Goal: Task Accomplishment & Management: Complete application form

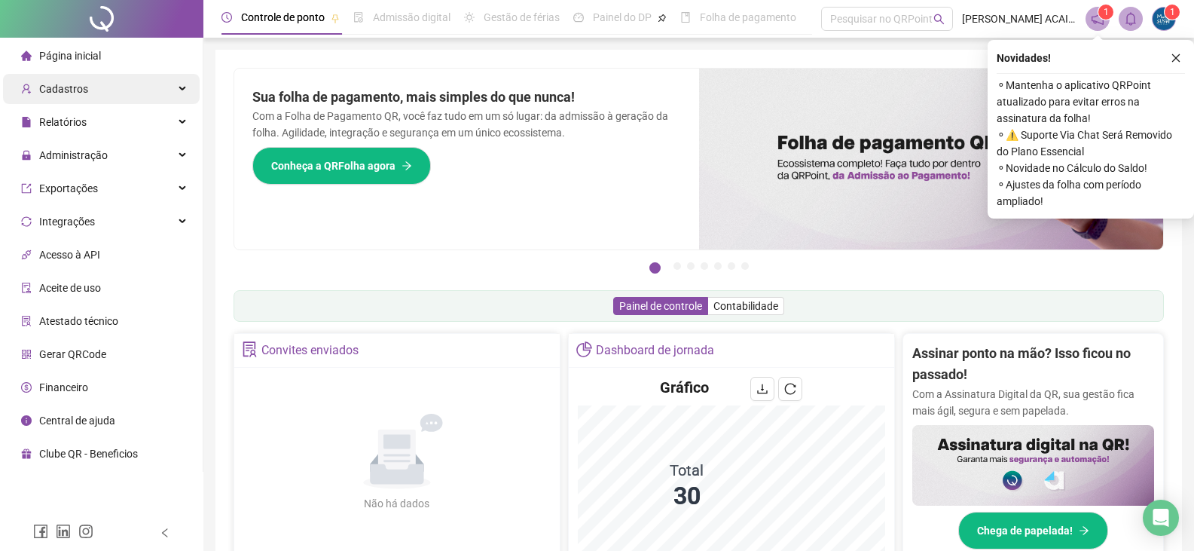
click at [79, 91] on span "Cadastros" at bounding box center [63, 89] width 49 height 12
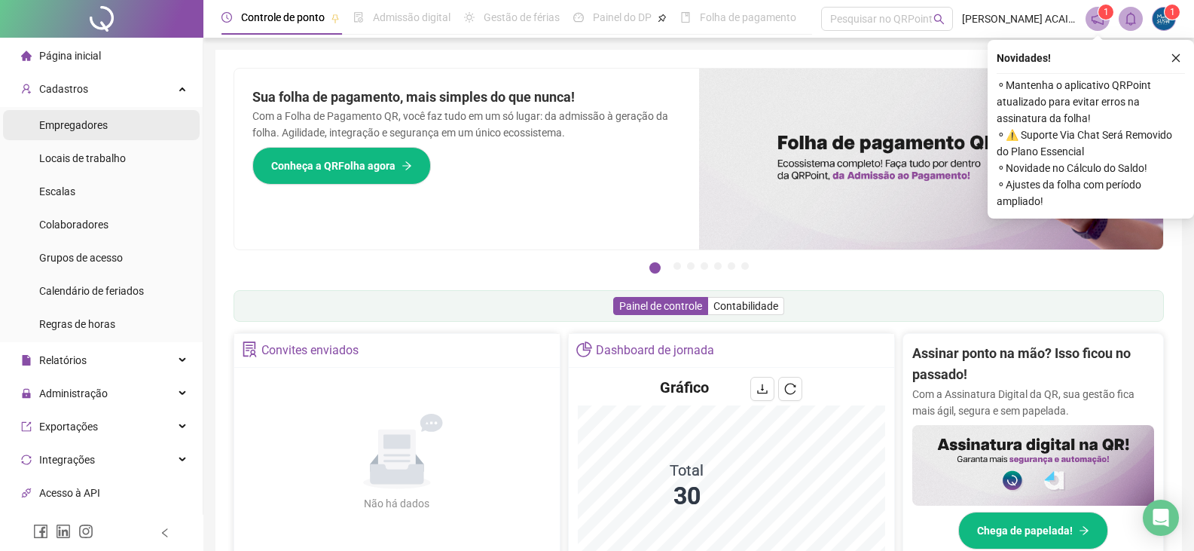
click at [112, 130] on li "Empregadores" at bounding box center [101, 125] width 197 height 30
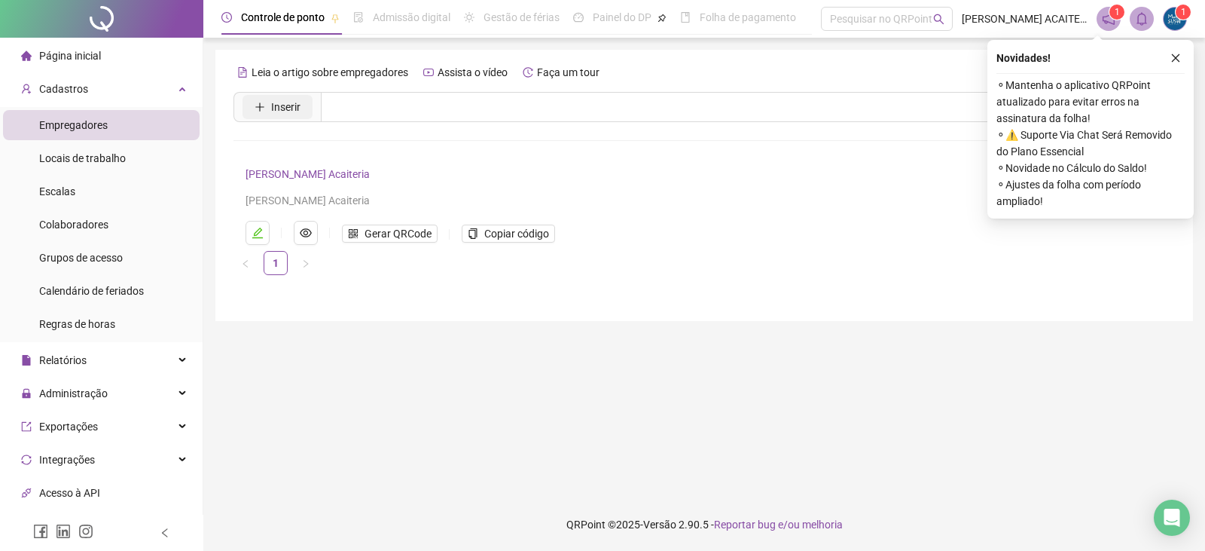
click at [299, 115] on span "Inserir" at bounding box center [285, 107] width 29 height 17
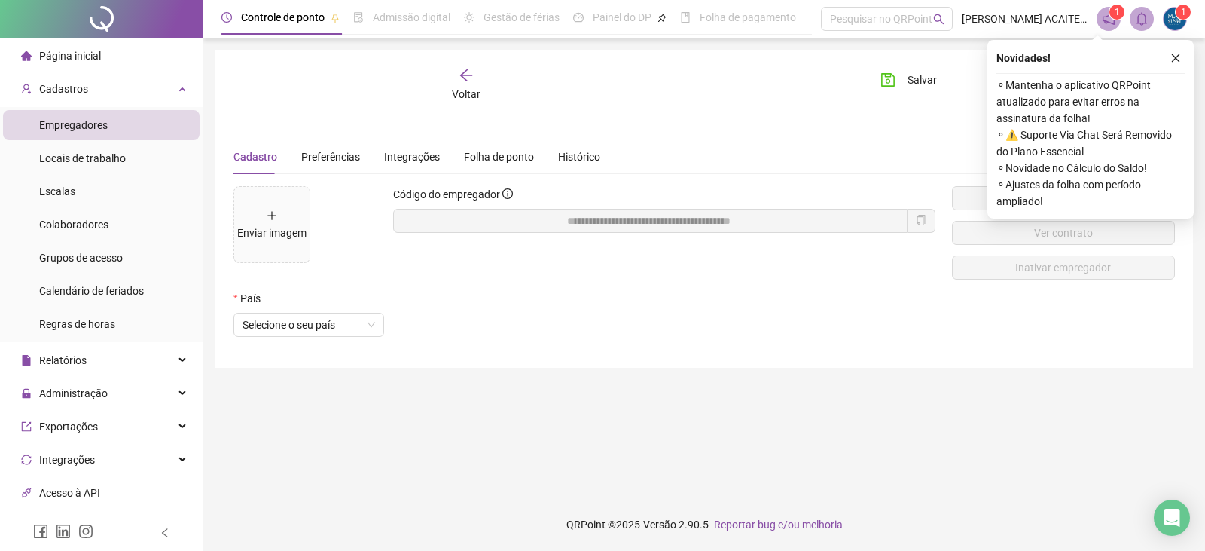
click at [252, 163] on div "Cadastro" at bounding box center [256, 156] width 44 height 17
click at [319, 325] on span "Selecione o seu país" at bounding box center [309, 324] width 133 height 23
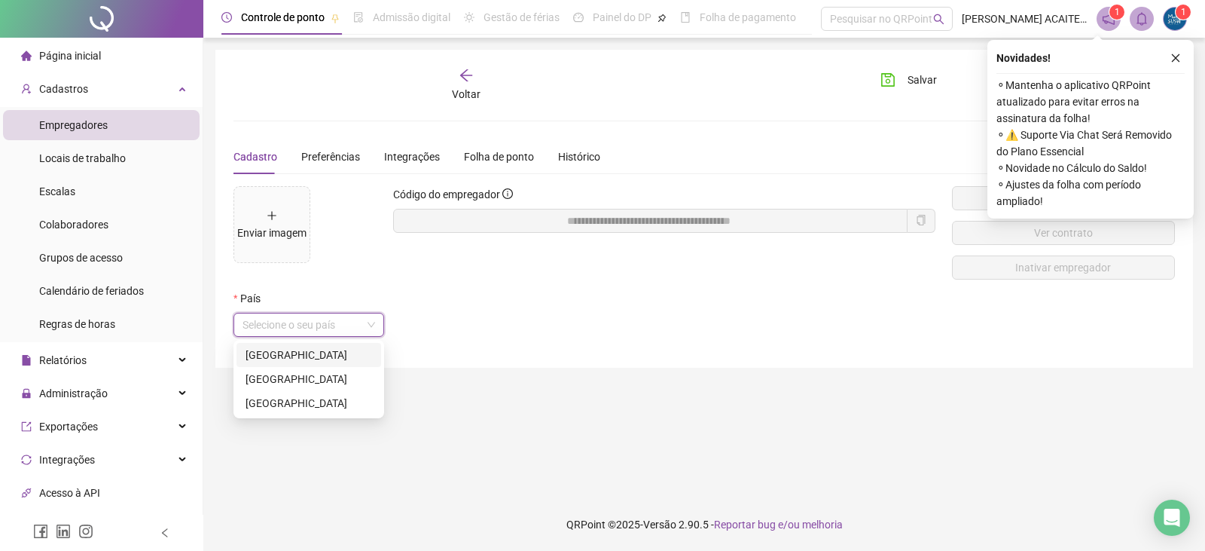
click at [299, 352] on div "[GEOGRAPHIC_DATA]" at bounding box center [309, 355] width 127 height 17
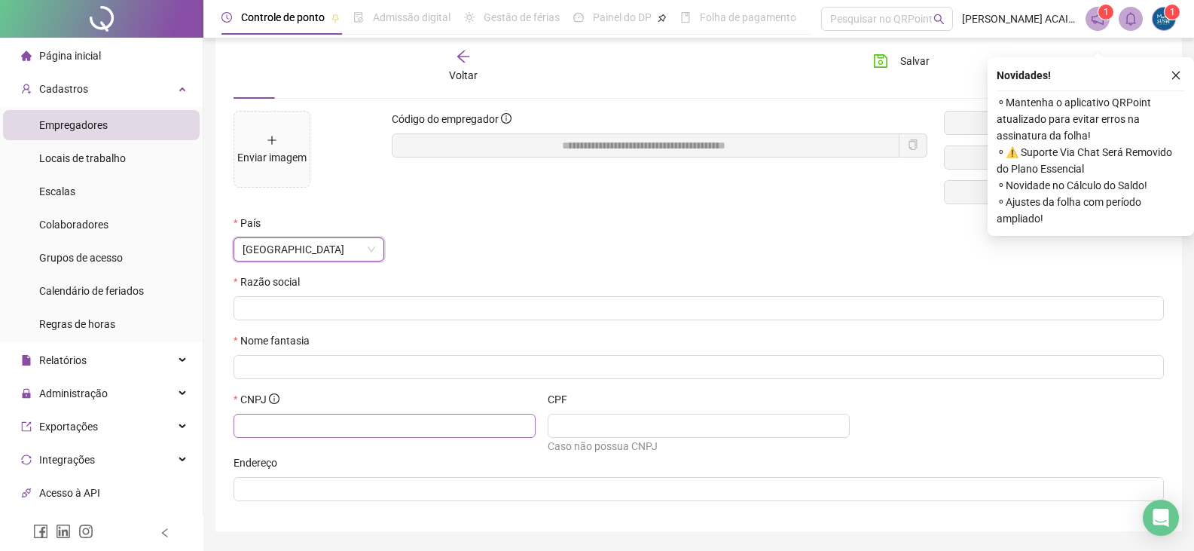
scroll to position [121, 0]
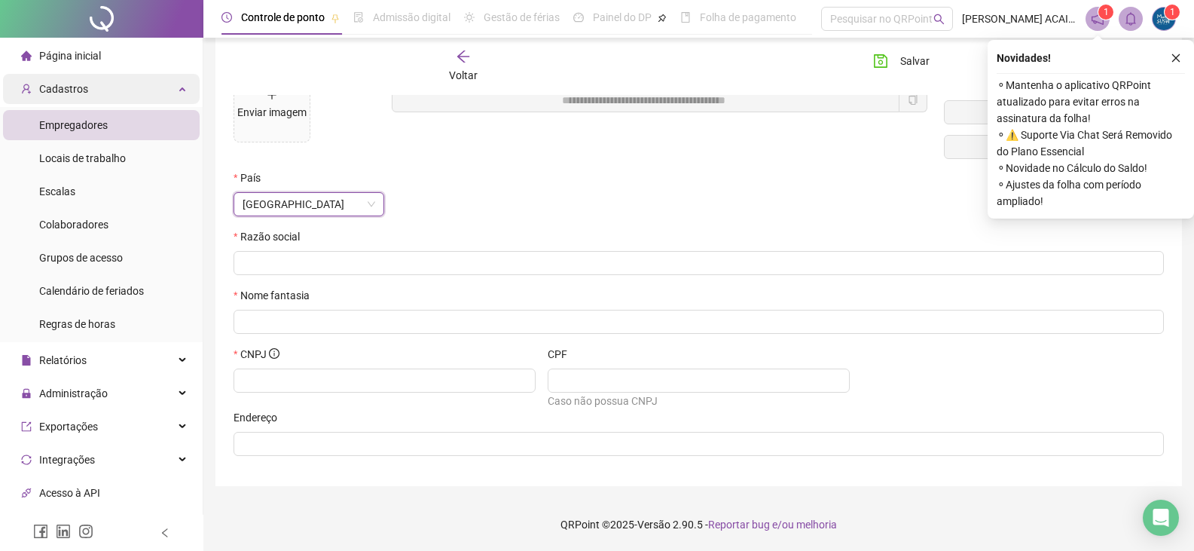
click at [92, 95] on div "Cadastros" at bounding box center [101, 89] width 197 height 30
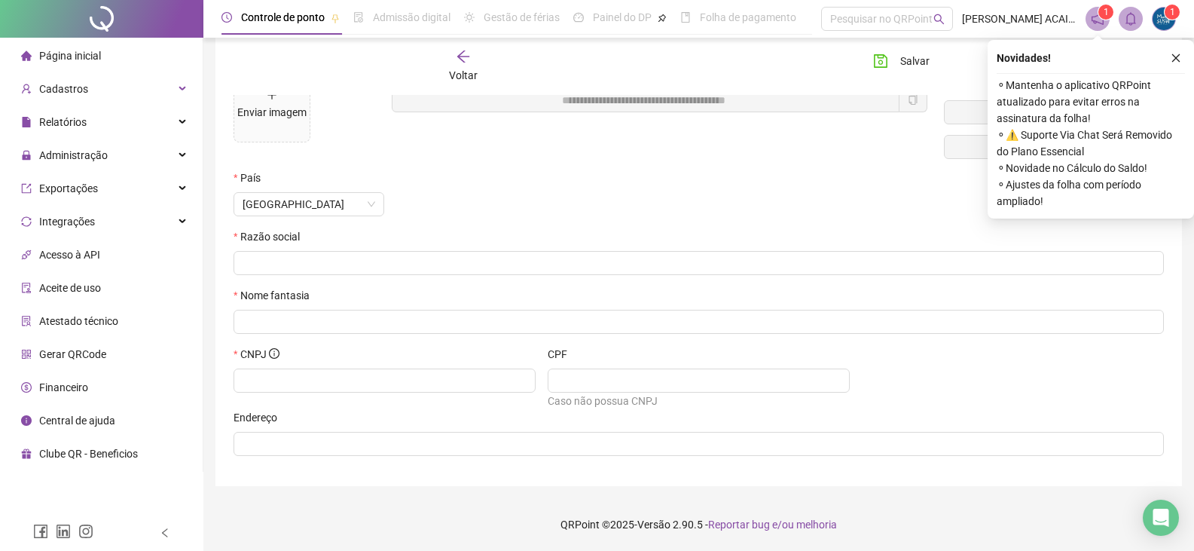
click at [77, 58] on span "Página inicial" at bounding box center [70, 56] width 62 height 12
